Goal: Information Seeking & Learning: Learn about a topic

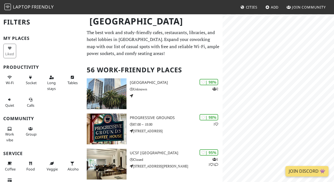
scroll to position [14, 0]
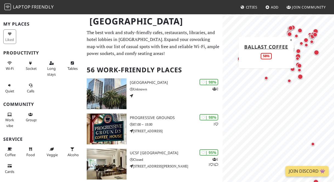
click at [266, 79] on div "Map marker" at bounding box center [267, 78] width 4 height 4
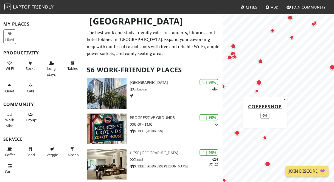
click at [265, 140] on div "Map marker" at bounding box center [265, 137] width 7 height 7
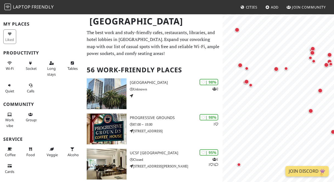
click at [334, 120] on html "Laptop Friendly Cities Add Join Community San Francisco Filters My Places Liked…" at bounding box center [167, 91] width 334 height 182
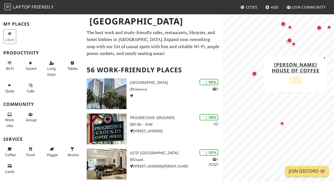
click at [254, 74] on div "Map marker" at bounding box center [254, 73] width 5 height 5
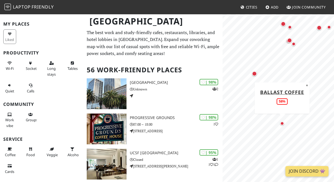
click at [285, 124] on div "Map marker" at bounding box center [282, 123] width 7 height 7
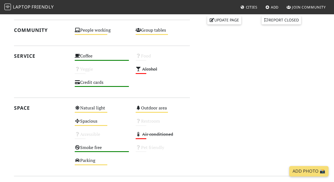
scroll to position [132, 0]
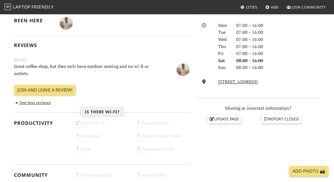
scroll to position [150, 0]
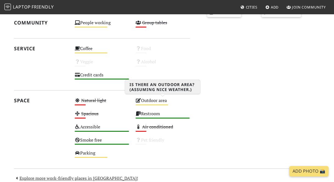
scroll to position [257, 0]
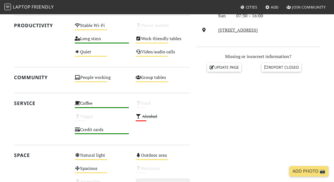
scroll to position [134, 0]
